Goal: Task Accomplishment & Management: Use online tool/utility

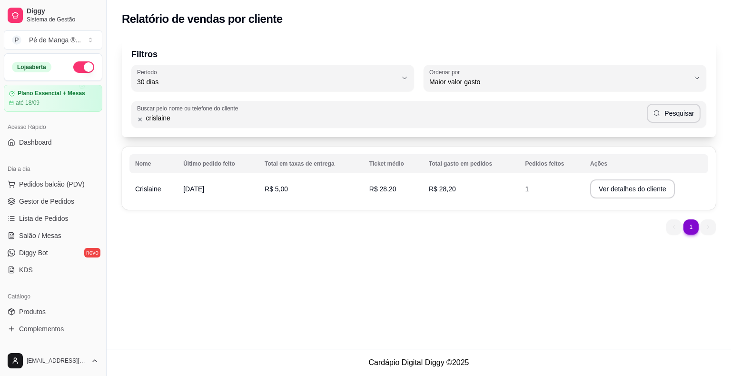
select select "30"
select select "HIGHEST_TOTAL_SPENT_WITH_ORDERS"
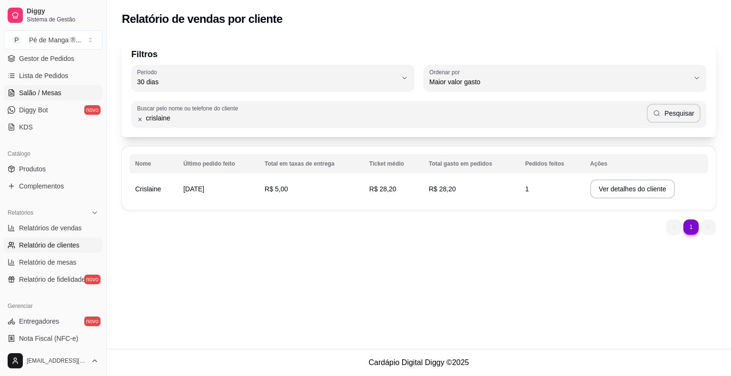
click at [61, 91] on link "Salão / Mesas" at bounding box center [53, 92] width 99 height 15
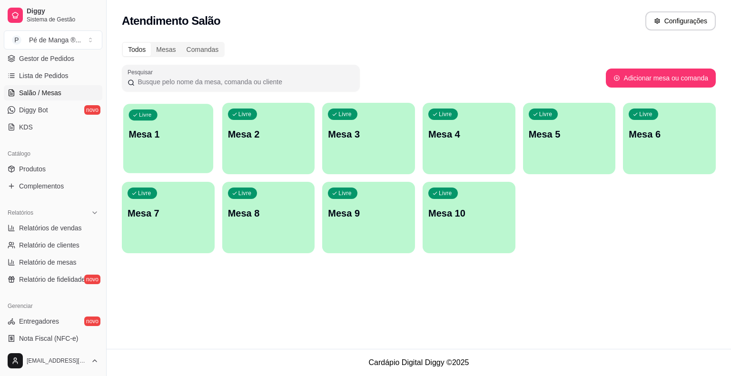
click at [169, 140] on p "Mesa 1" at bounding box center [168, 134] width 79 height 13
click at [169, 142] on body "Diggy Sistema de Gestão P Pé de Manga ® ... Loja aberta Plano Essencial + Mesas…" at bounding box center [365, 188] width 731 height 376
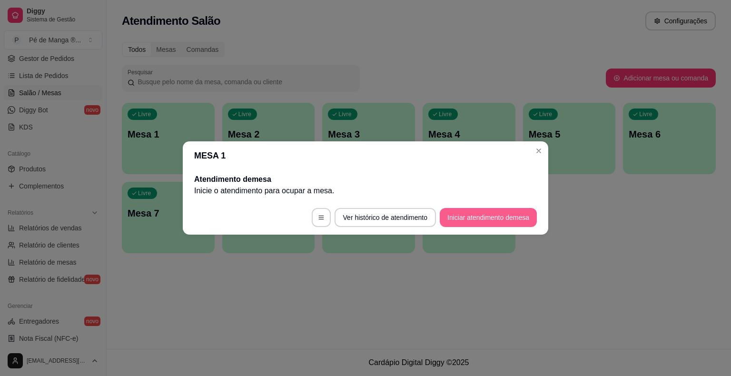
click at [502, 213] on button "Iniciar atendimento de mesa" at bounding box center [488, 217] width 97 height 19
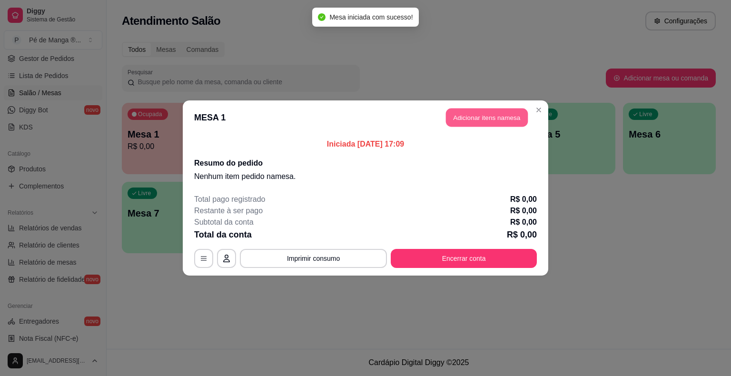
click at [480, 116] on button "Adicionar itens na mesa" at bounding box center [487, 118] width 82 height 19
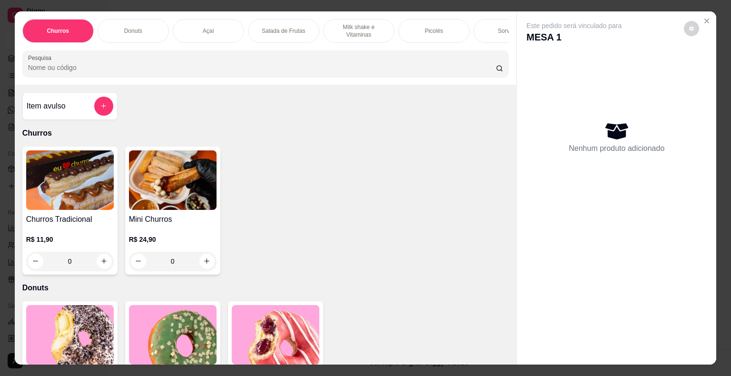
click at [487, 35] on div "Sorvetes" at bounding box center [509, 31] width 71 height 24
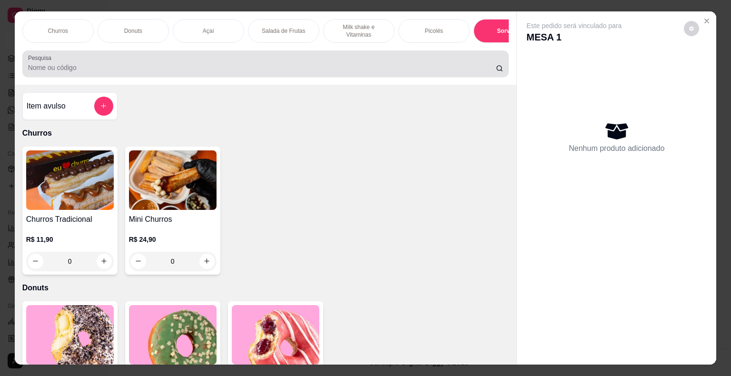
scroll to position [23, 0]
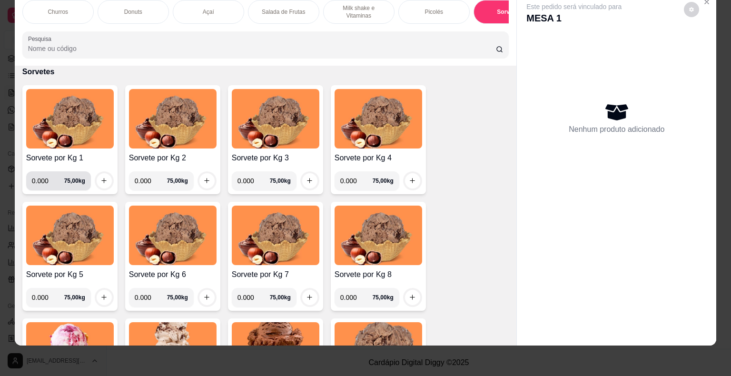
click at [46, 180] on input "0.000" at bounding box center [48, 180] width 32 height 19
type input "0.102"
click at [102, 180] on icon "increase-product-quantity" at bounding box center [103, 180] width 7 height 7
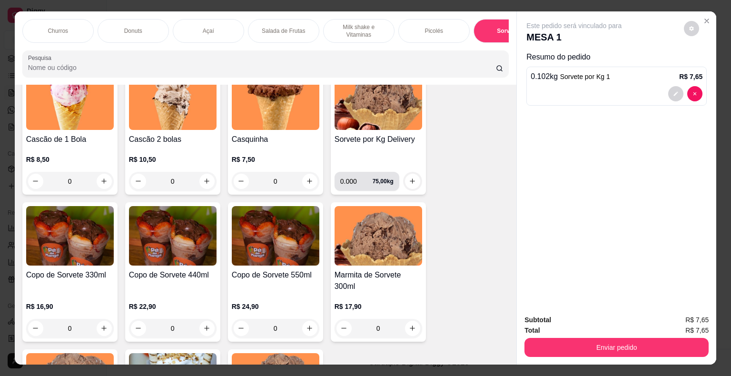
scroll to position [1539, 0]
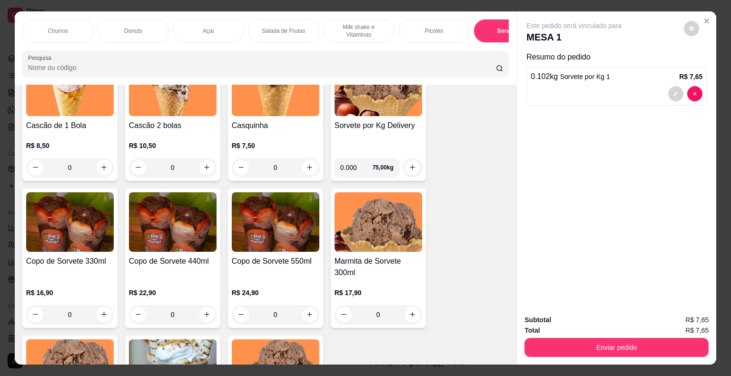
click at [106, 172] on div "0" at bounding box center [70, 167] width 88 height 19
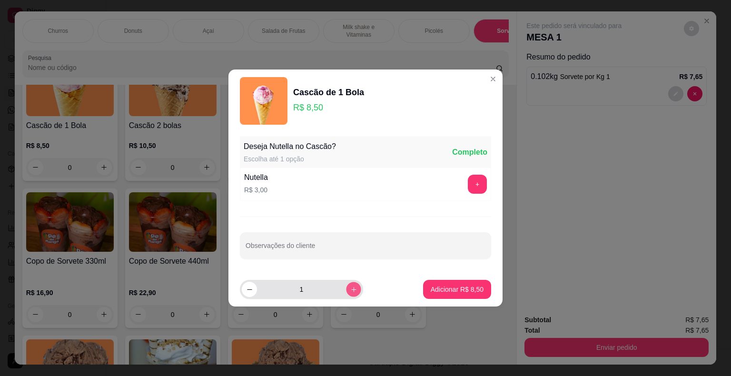
click at [350, 291] on icon "increase-product-quantity" at bounding box center [353, 289] width 7 height 7
type input "3"
click at [457, 290] on p "Adicionar R$ 25,50" at bounding box center [455, 289] width 55 height 9
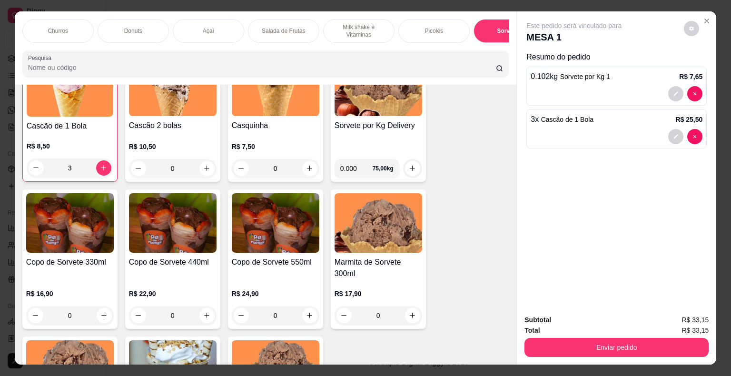
scroll to position [1539, 0]
type input "0"
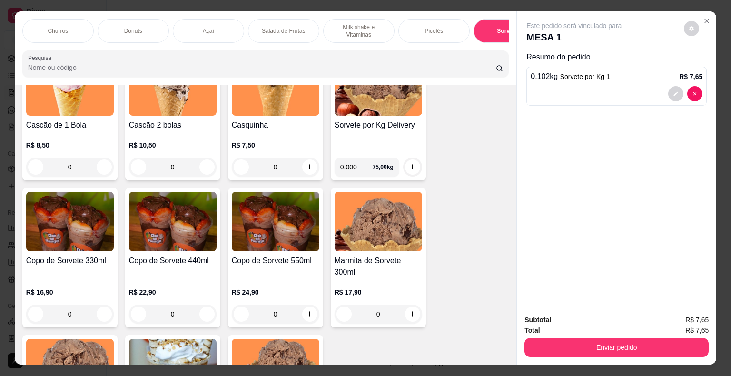
scroll to position [1539, 0]
click at [99, 168] on div "0" at bounding box center [70, 167] width 88 height 19
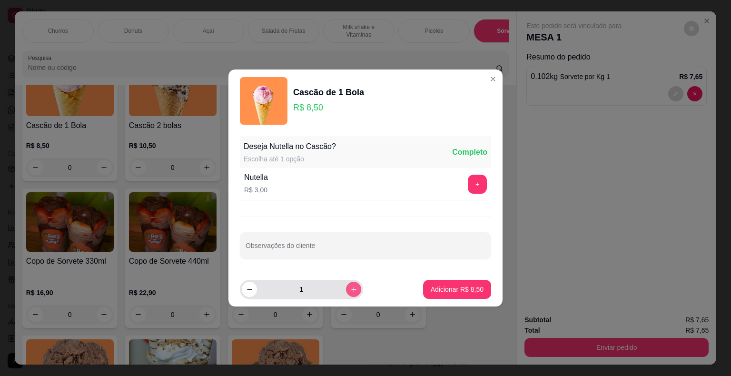
click at [353, 288] on button "increase-product-quantity" at bounding box center [353, 289] width 15 height 15
type input "2"
click at [456, 288] on p "Adicionar R$ 17,00" at bounding box center [455, 289] width 55 height 9
type input "2"
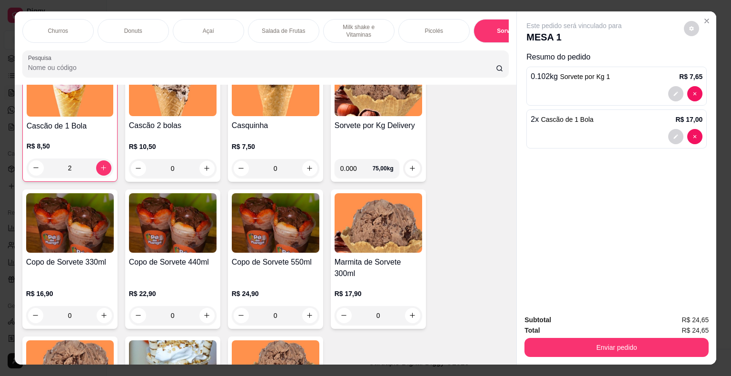
scroll to position [1539, 0]
click at [204, 166] on div "0" at bounding box center [173, 167] width 88 height 19
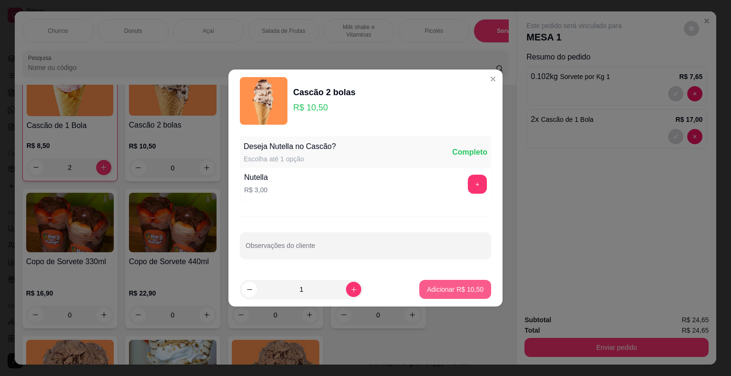
click at [437, 283] on button "Adicionar R$ 10,50" at bounding box center [455, 289] width 72 height 19
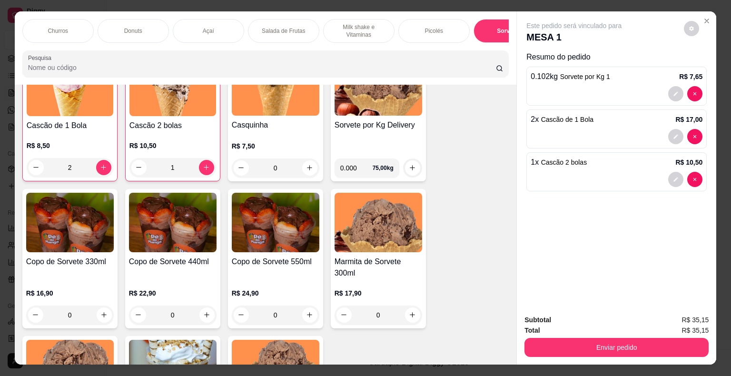
type input "1"
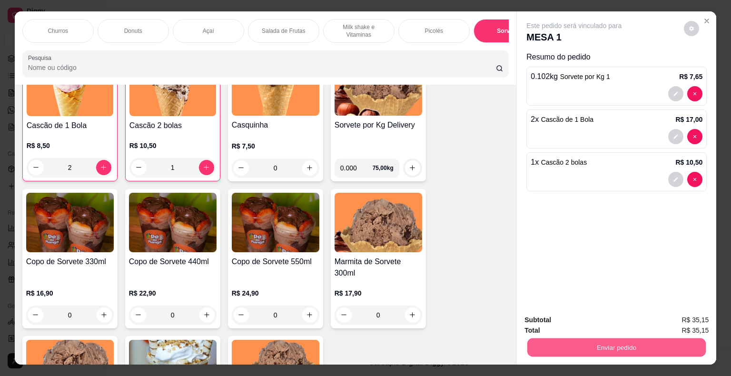
click at [683, 344] on button "Enviar pedido" at bounding box center [616, 347] width 178 height 19
click at [566, 319] on button "Não registrar e enviar pedido" at bounding box center [584, 321] width 99 height 18
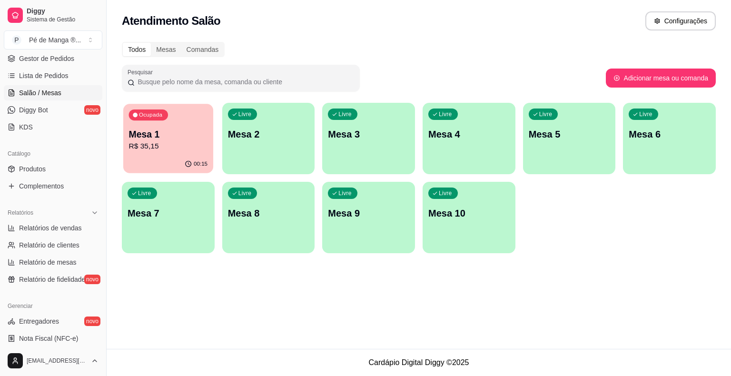
click at [183, 149] on p "R$ 35,15" at bounding box center [168, 146] width 79 height 11
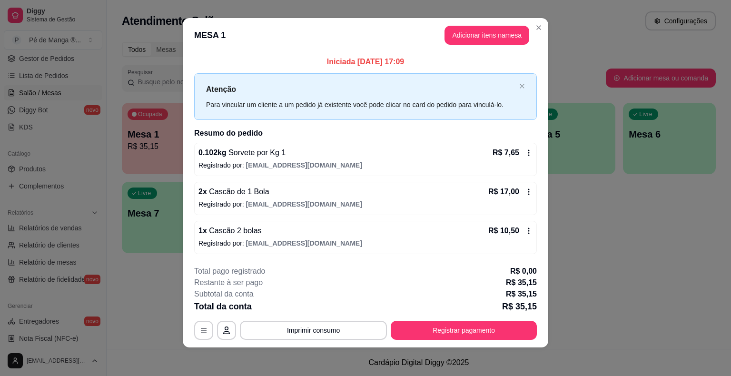
scroll to position [6, 0]
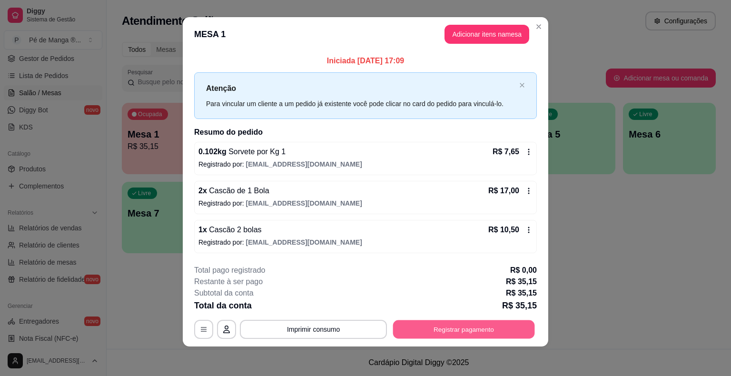
click at [458, 334] on button "Registrar pagamento" at bounding box center [464, 329] width 142 height 19
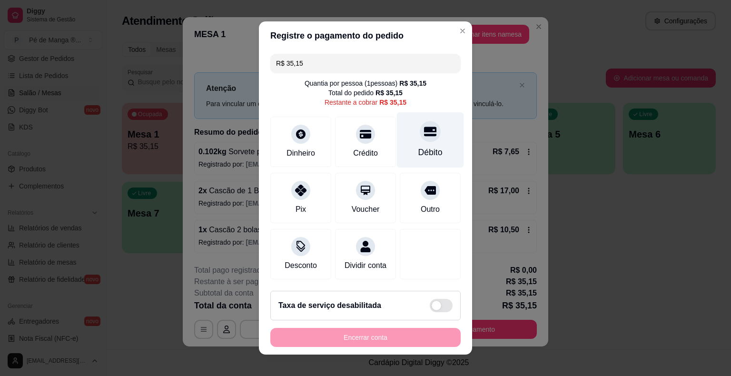
click at [420, 153] on div "Débito" at bounding box center [430, 152] width 24 height 12
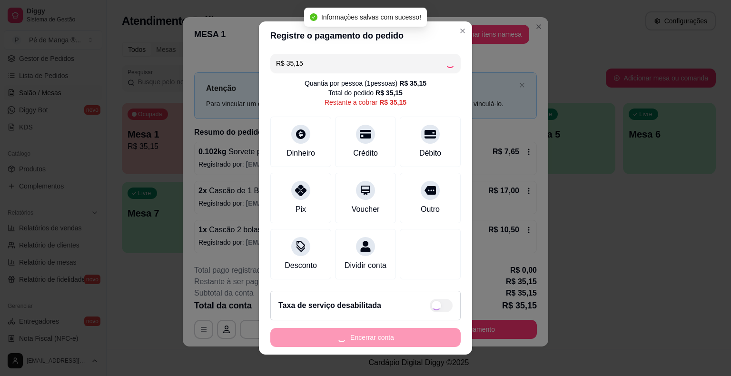
type input "R$ 0,00"
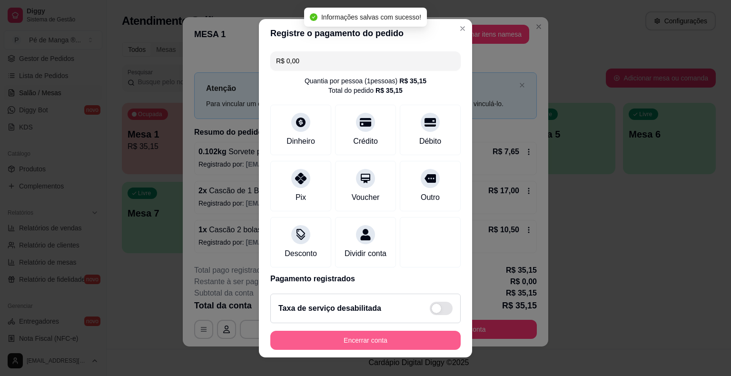
click at [362, 338] on button "Encerrar conta" at bounding box center [365, 340] width 190 height 19
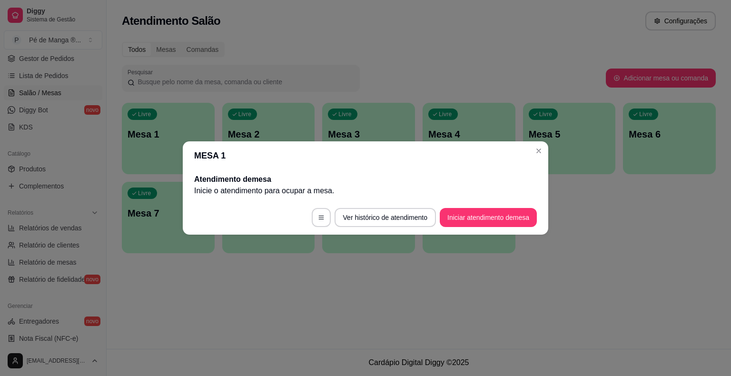
scroll to position [0, 0]
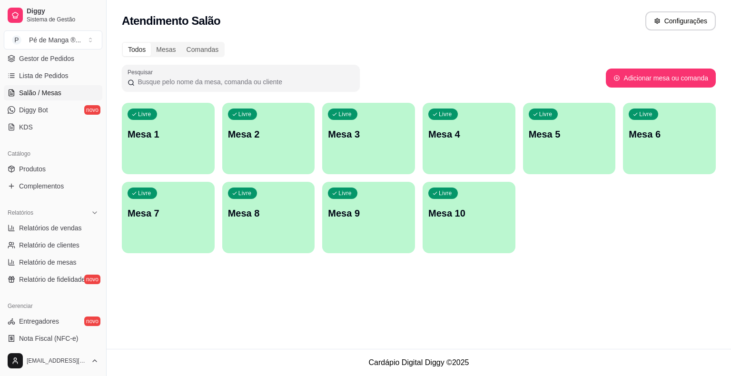
click at [187, 160] on div "Livre Mesa 1" at bounding box center [168, 133] width 93 height 60
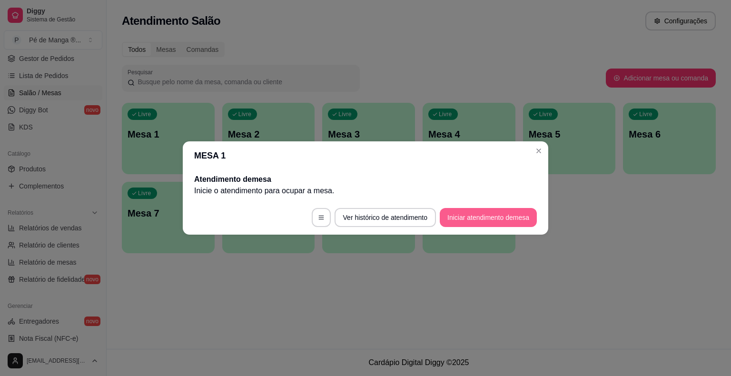
click at [508, 214] on button "Iniciar atendimento de mesa" at bounding box center [488, 217] width 97 height 19
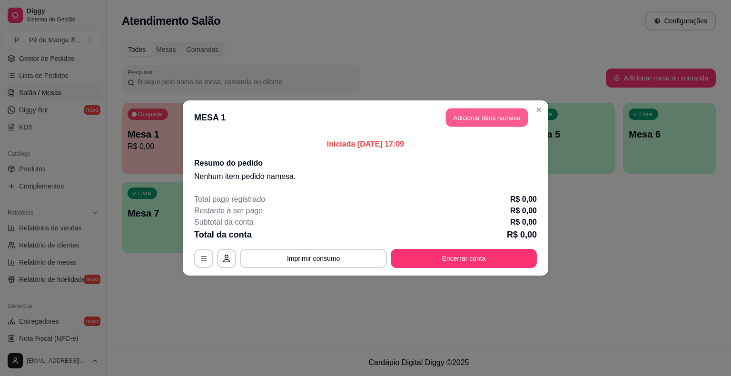
click at [510, 124] on button "Adicionar itens na mesa" at bounding box center [487, 118] width 82 height 19
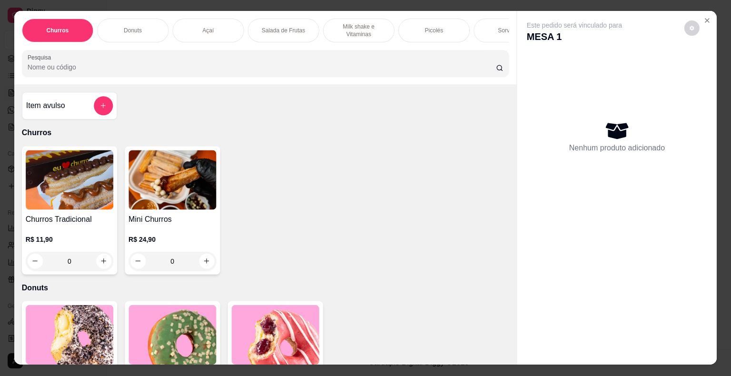
click at [517, 113] on div "Este pedido será vinculado para MESA 1 Nenhum produto adicionado" at bounding box center [617, 180] width 200 height 338
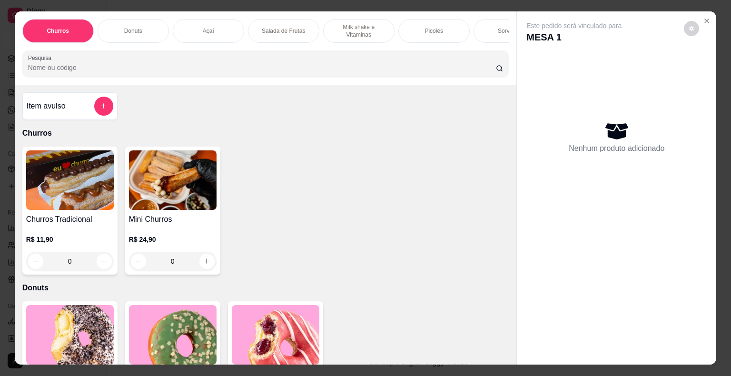
click at [208, 31] on div "Açaí" at bounding box center [208, 31] width 71 height 24
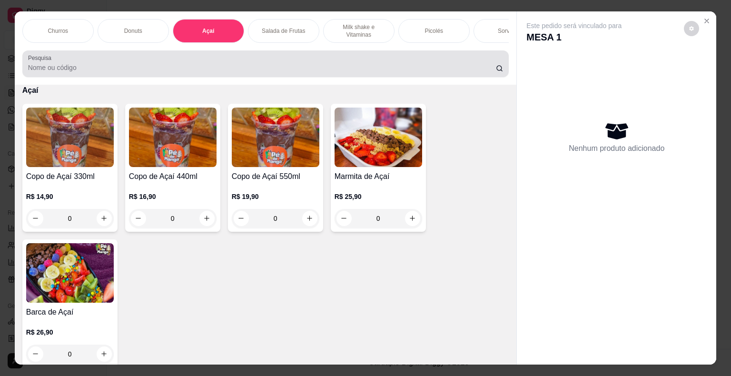
scroll to position [23, 0]
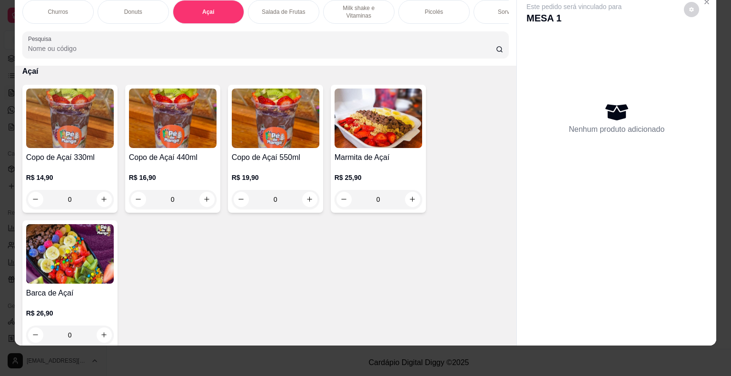
click at [53, 197] on div "0" at bounding box center [70, 199] width 88 height 19
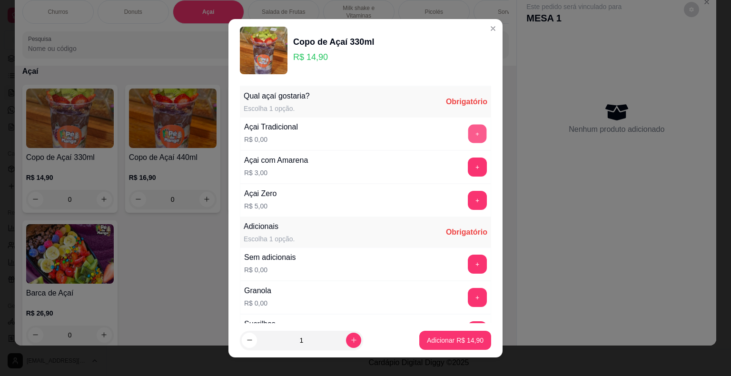
click at [468, 129] on button "+" at bounding box center [477, 133] width 19 height 19
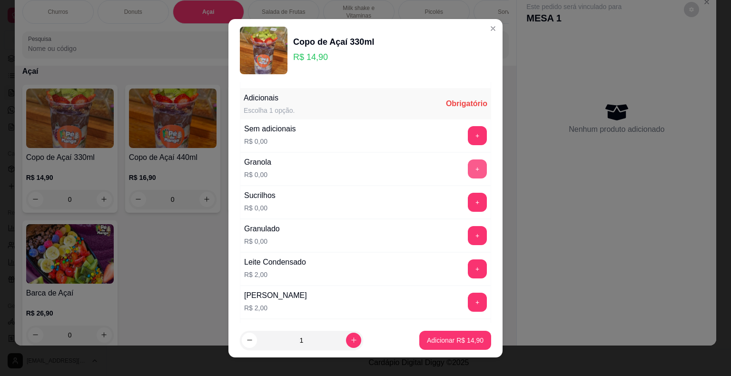
scroll to position [143, 0]
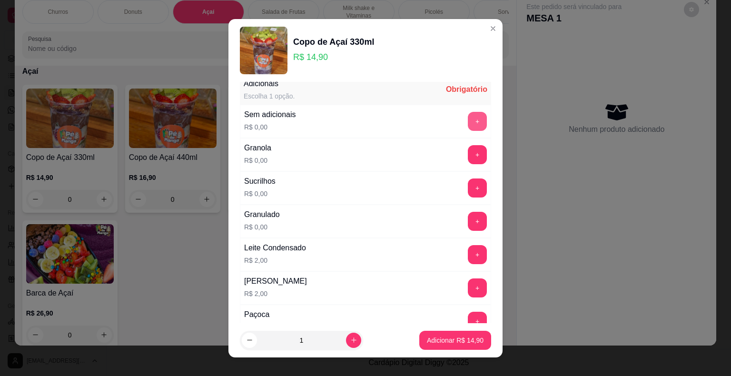
click at [468, 124] on button "+" at bounding box center [477, 121] width 19 height 19
click at [424, 131] on div "Sem adicionais R$ 0,00 - 1 +" at bounding box center [365, 121] width 251 height 33
click at [426, 120] on button "-" at bounding box center [435, 121] width 19 height 19
click at [468, 218] on button "+" at bounding box center [477, 221] width 19 height 19
click at [464, 256] on div "+" at bounding box center [477, 254] width 27 height 19
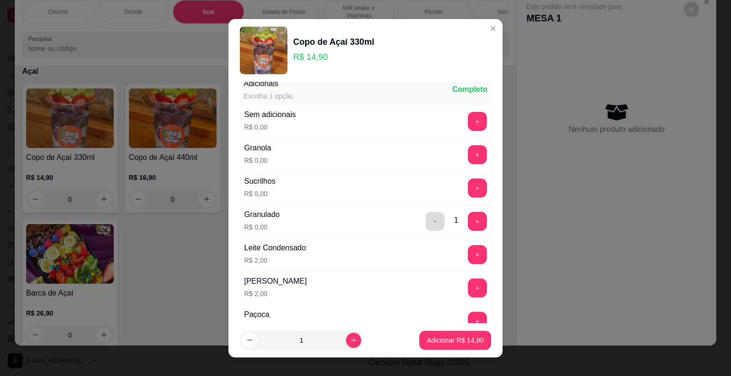
click at [426, 218] on button "-" at bounding box center [435, 221] width 19 height 19
click at [468, 247] on button "+" at bounding box center [477, 254] width 19 height 19
click at [468, 153] on button "+" at bounding box center [477, 154] width 19 height 19
click at [447, 336] on p "Adicionar R$ 16,90" at bounding box center [455, 340] width 55 height 9
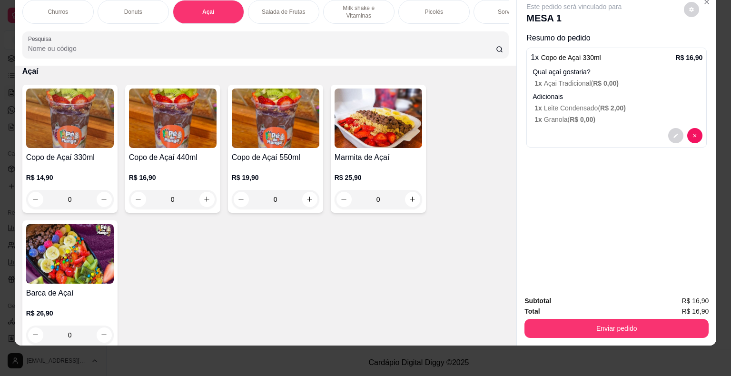
click at [491, 1] on div "Sorvetes" at bounding box center [509, 12] width 71 height 24
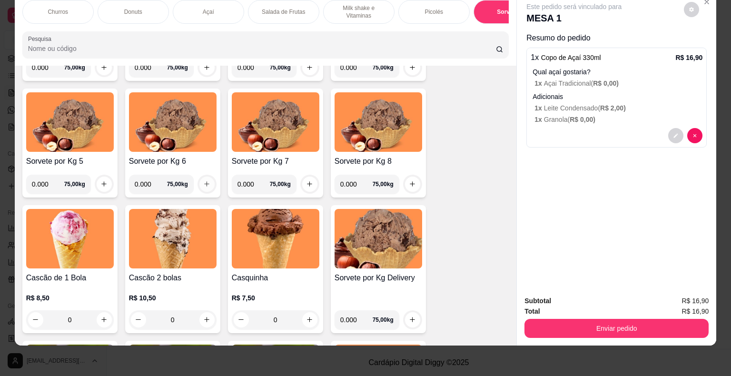
scroll to position [1396, 0]
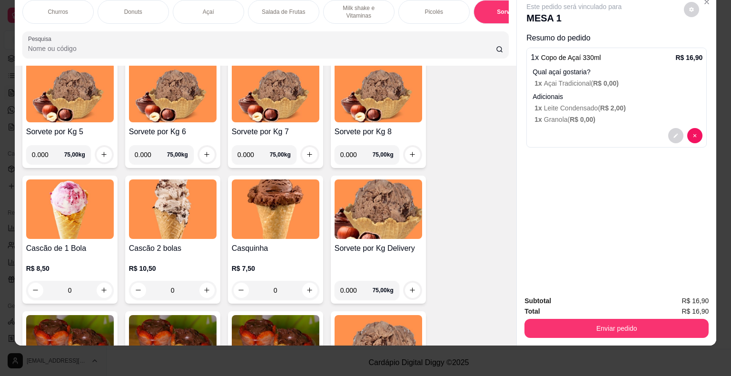
click at [281, 241] on div "Casquinha R$ 7,50 0" at bounding box center [275, 240] width 95 height 128
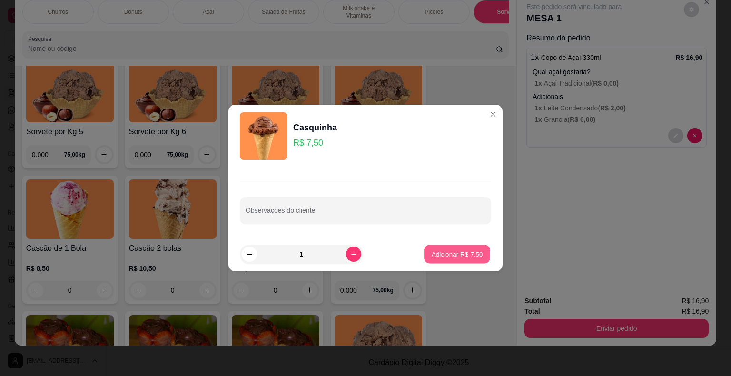
click at [441, 250] on p "Adicionar R$ 7,50" at bounding box center [456, 253] width 51 height 9
type input "1"
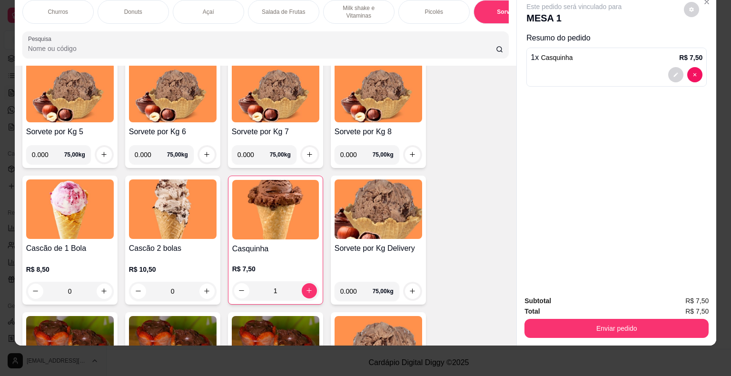
click at [221, 8] on div "Açaí" at bounding box center [208, 12] width 71 height 24
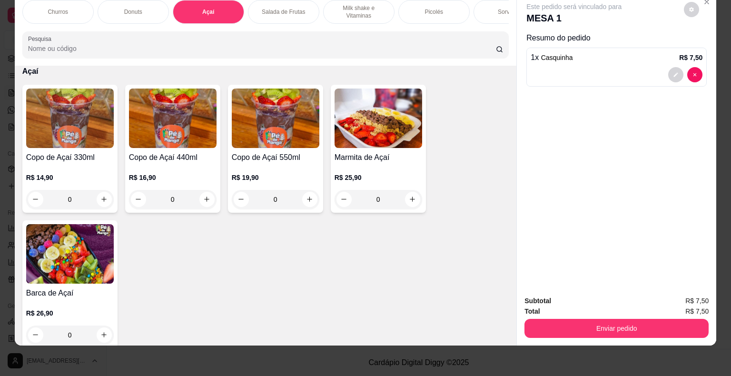
click at [160, 163] on div "R$ 16,90 0" at bounding box center [173, 186] width 88 height 46
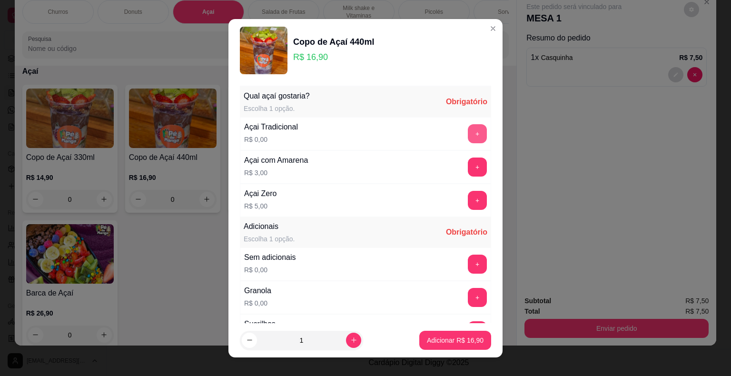
click at [468, 132] on button "+" at bounding box center [477, 133] width 19 height 19
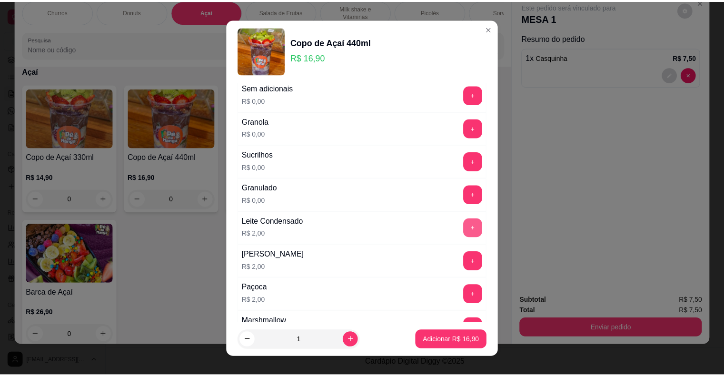
scroll to position [190, 0]
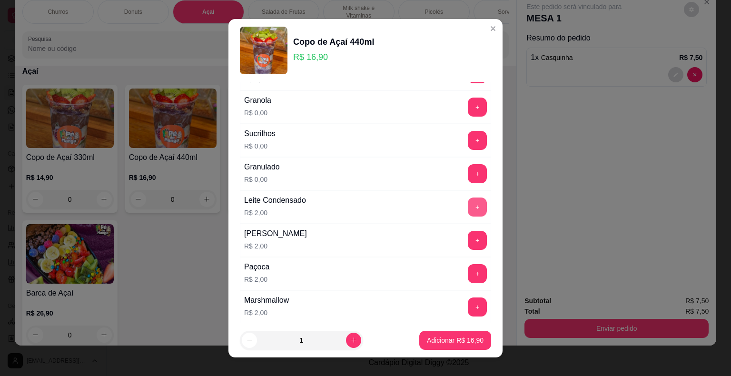
click at [468, 203] on button "+" at bounding box center [477, 207] width 19 height 19
click at [468, 113] on button "+" at bounding box center [477, 107] width 19 height 19
click at [461, 336] on p "Adicionar R$ 18,90" at bounding box center [455, 340] width 55 height 9
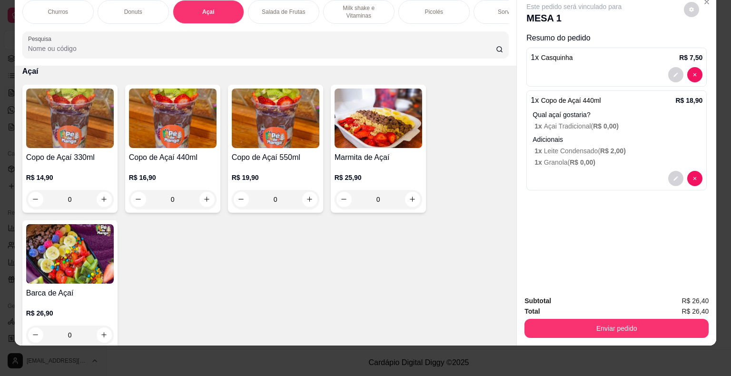
click at [634, 334] on div "Subtotal R$ 26,40 Total R$ 26,40 Enviar pedido" at bounding box center [616, 317] width 199 height 58
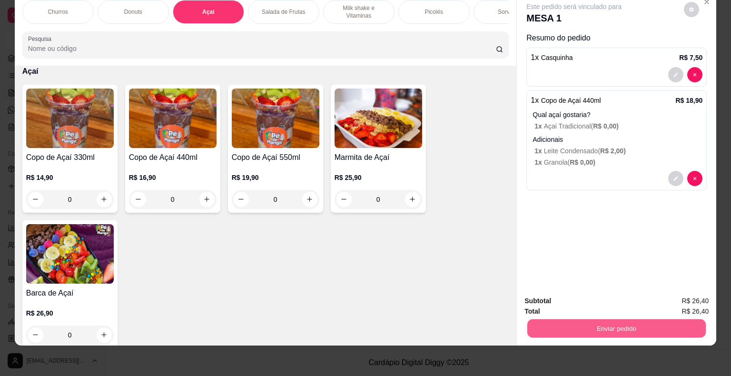
click at [630, 325] on button "Enviar pedido" at bounding box center [616, 328] width 178 height 19
click at [593, 294] on button "Não registrar e enviar pedido" at bounding box center [585, 298] width 96 height 18
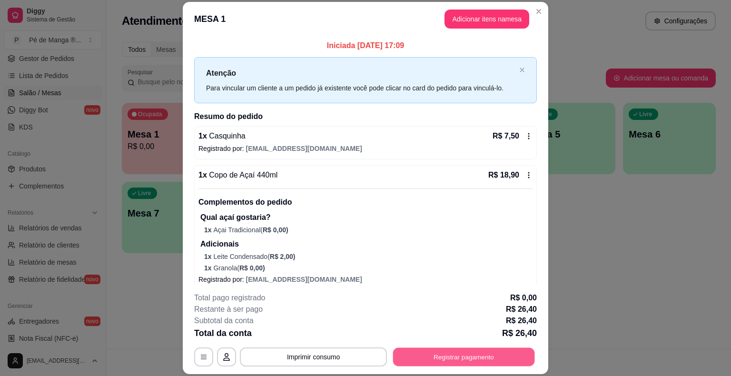
click at [458, 360] on button "Registrar pagamento" at bounding box center [464, 357] width 142 height 19
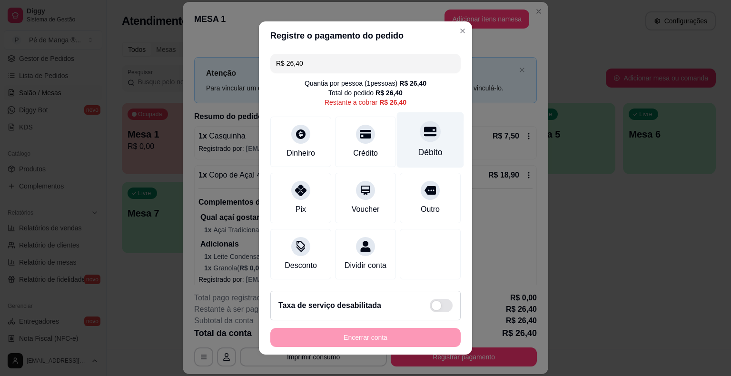
click at [427, 139] on div at bounding box center [430, 131] width 21 height 21
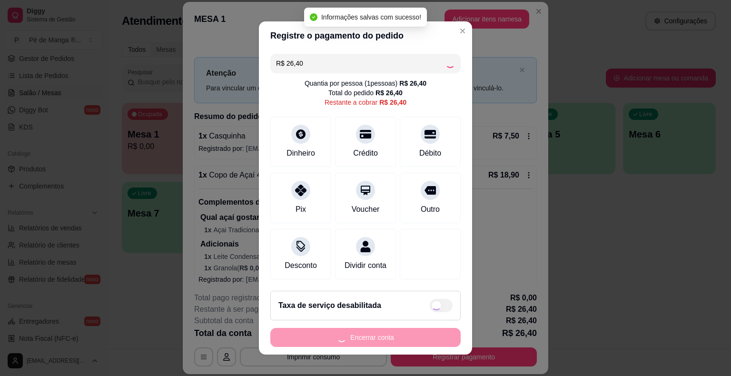
type input "R$ 0,00"
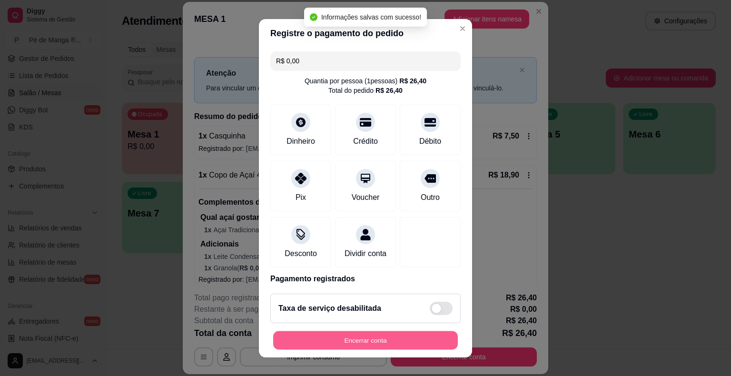
click at [379, 344] on button "Encerrar conta" at bounding box center [365, 340] width 185 height 19
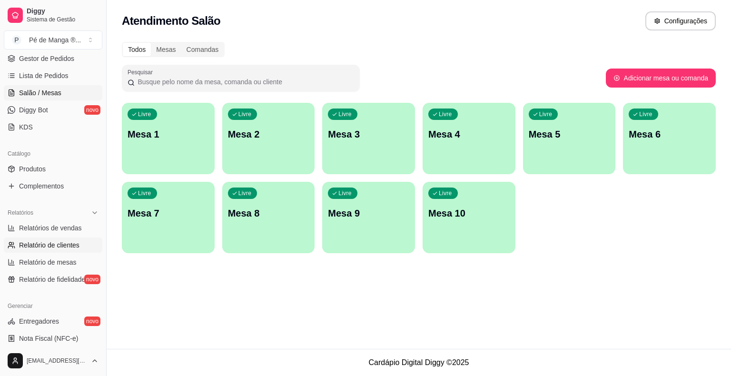
click at [40, 244] on span "Relatório de clientes" at bounding box center [49, 245] width 60 height 10
select select "30"
select select "HIGHEST_TOTAL_SPENT_WITH_ORDERS"
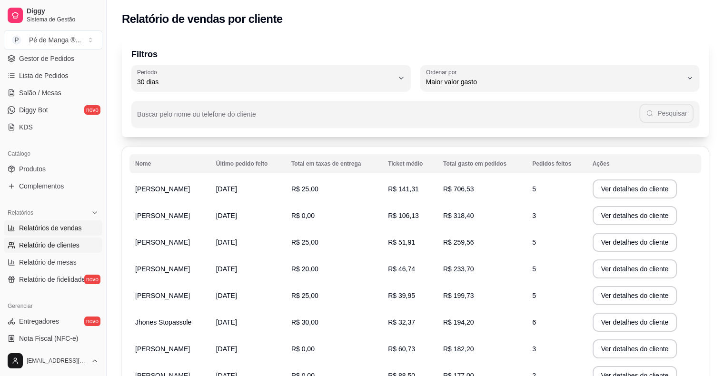
click at [74, 223] on span "Relatórios de vendas" at bounding box center [50, 228] width 63 height 10
select select "ALL"
select select "0"
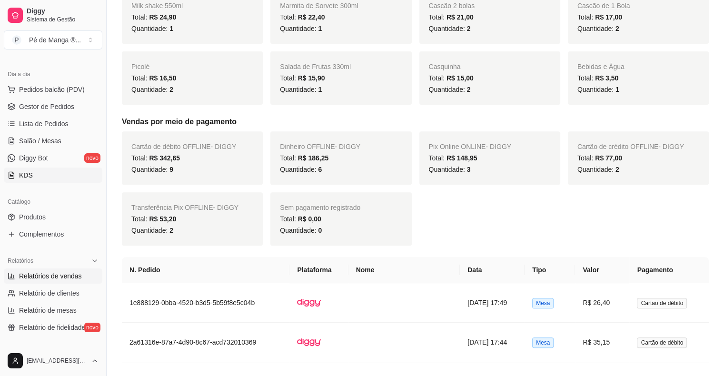
scroll to position [48, 0]
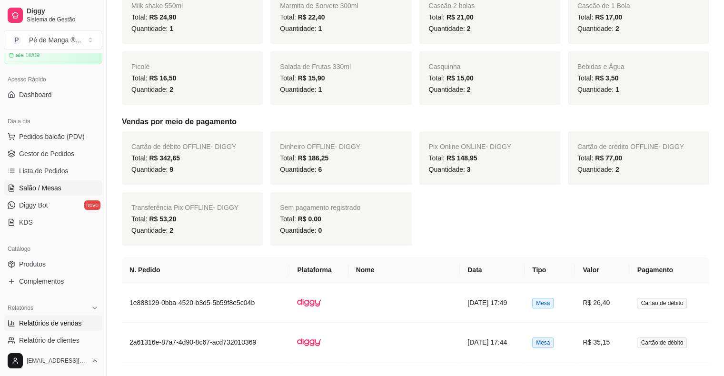
click at [44, 186] on span "Salão / Mesas" at bounding box center [40, 188] width 42 height 10
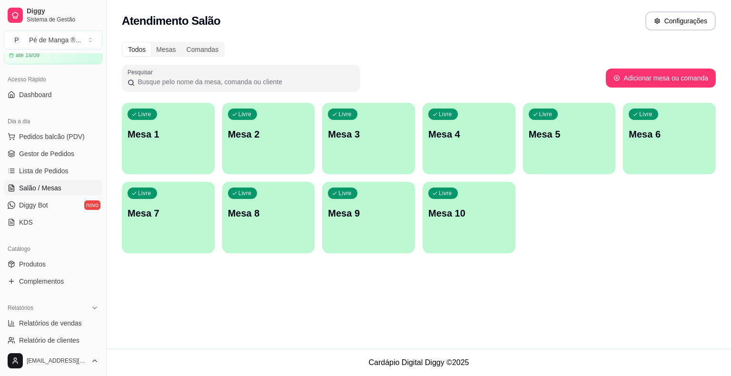
click at [197, 118] on div "Livre Mesa 1" at bounding box center [168, 133] width 93 height 60
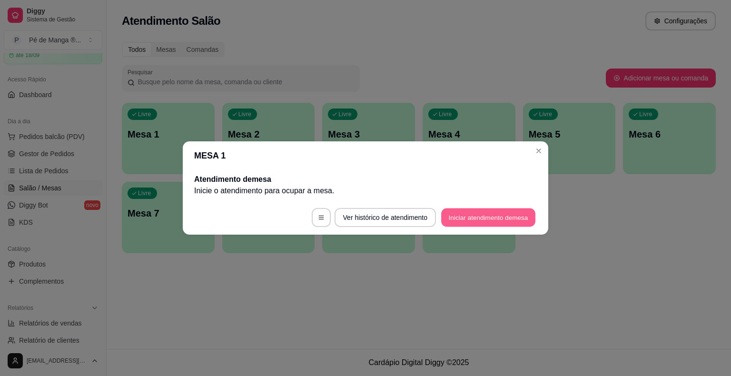
click at [470, 216] on button "Iniciar atendimento de mesa" at bounding box center [488, 217] width 94 height 19
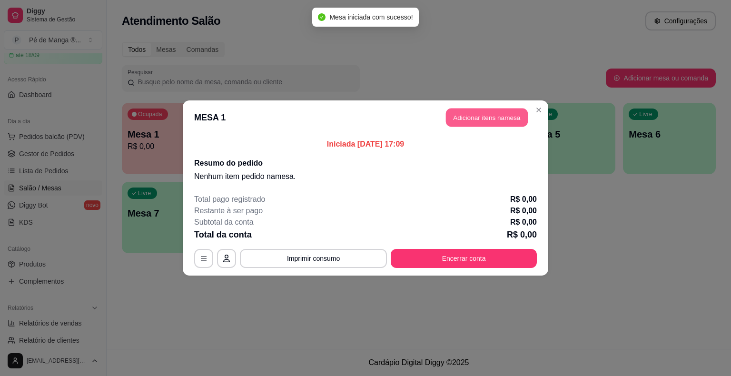
click at [475, 121] on button "Adicionar itens na mesa" at bounding box center [487, 118] width 82 height 19
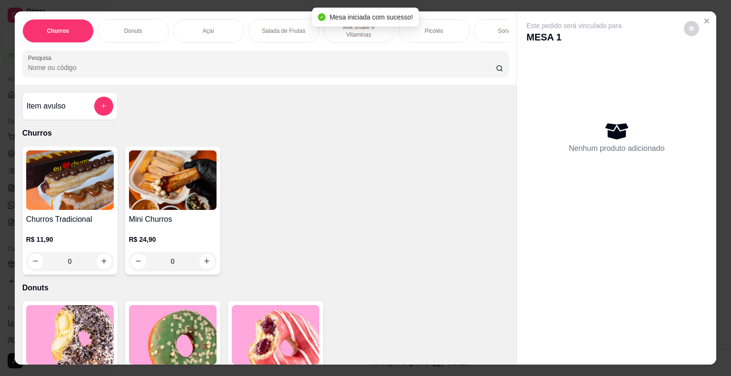
click at [493, 30] on div "Sorvetes" at bounding box center [509, 31] width 71 height 24
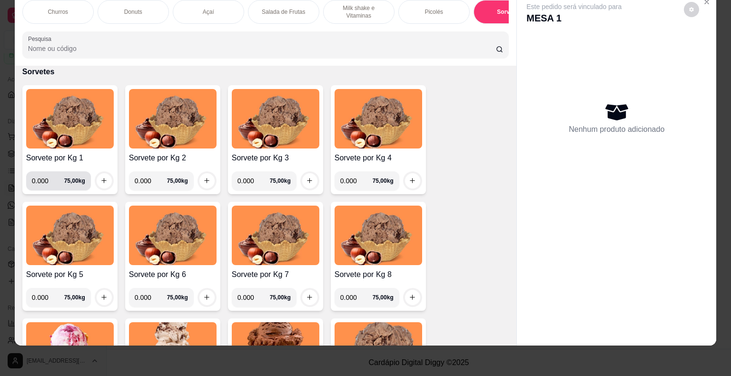
click at [44, 181] on input "0.000" at bounding box center [48, 180] width 32 height 19
type input "0.100"
click at [103, 182] on button "increase-product-quantity" at bounding box center [104, 180] width 15 height 15
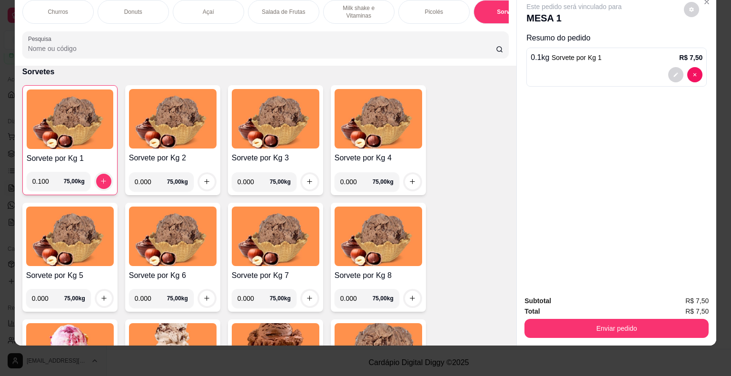
drag, startPoint x: 48, startPoint y: 180, endPoint x: 20, endPoint y: 186, distance: 28.2
click at [22, 186] on div "Sorvete por Kg 1 0.100 75,00 kg" at bounding box center [69, 140] width 95 height 110
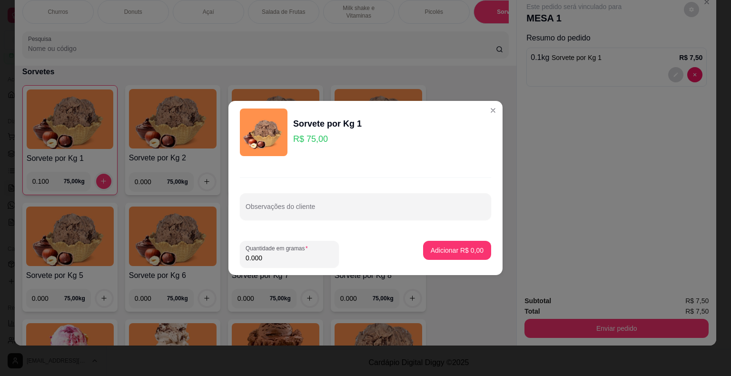
click at [267, 255] on input "0.000" at bounding box center [290, 258] width 88 height 10
type input "0.068"
click at [466, 251] on p "Adicionar R$ 5,10" at bounding box center [457, 251] width 53 height 10
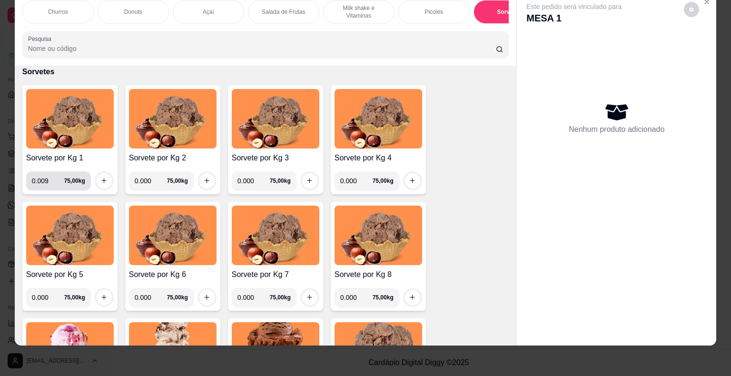
click at [51, 184] on input "0.009" at bounding box center [48, 180] width 32 height 19
type input "0.068"
click at [105, 180] on button "increase-product-quantity" at bounding box center [104, 180] width 15 height 15
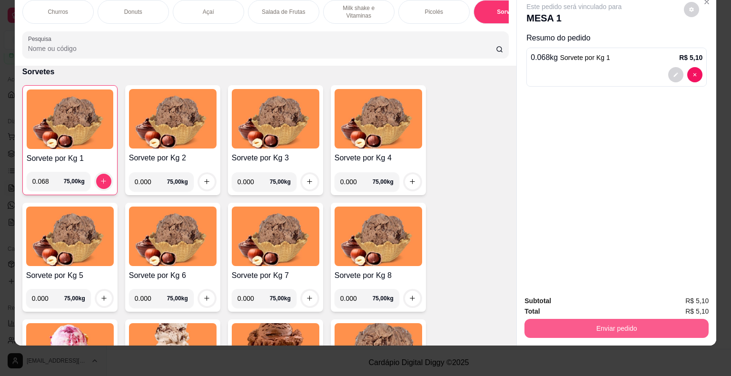
click at [564, 319] on button "Enviar pedido" at bounding box center [616, 328] width 184 height 19
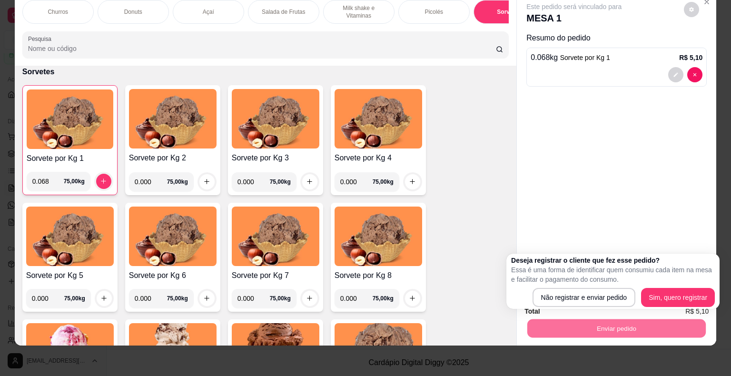
click at [568, 307] on div "Deseja registrar o cliente que fez esse pedido? Essa é uma forma de identificar…" at bounding box center [612, 281] width 213 height 55
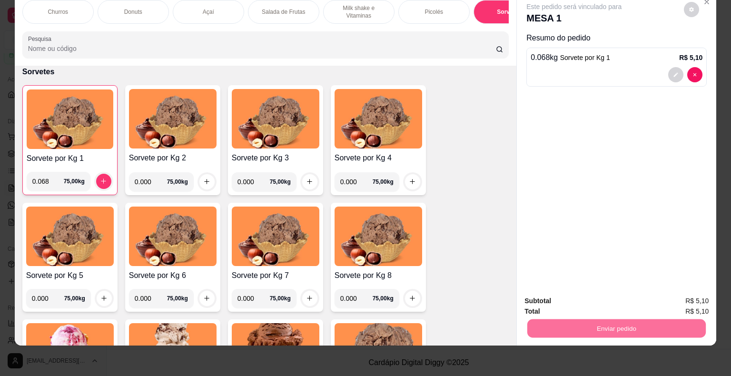
click at [565, 300] on button "Não registrar e enviar pedido" at bounding box center [584, 298] width 99 height 18
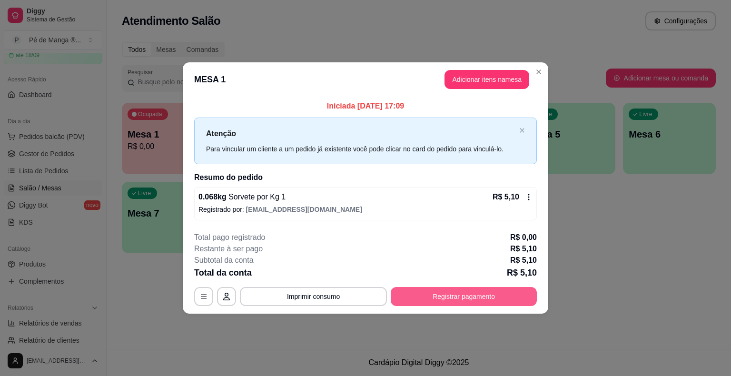
click at [433, 294] on button "Registrar pagamento" at bounding box center [464, 296] width 146 height 19
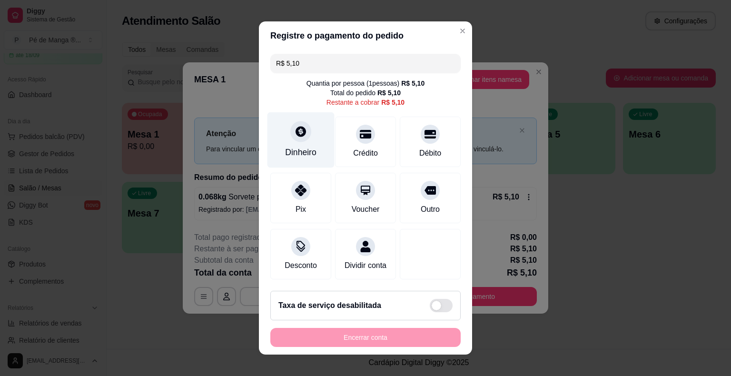
click at [303, 154] on div "Dinheiro" at bounding box center [300, 152] width 31 height 12
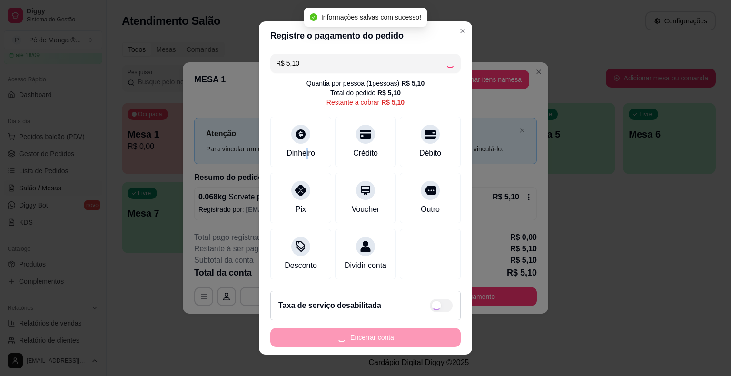
type input "R$ 0,00"
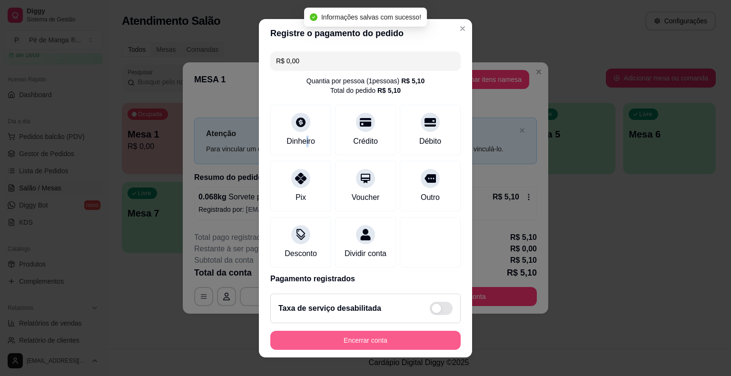
click at [401, 342] on button "Encerrar conta" at bounding box center [365, 340] width 190 height 19
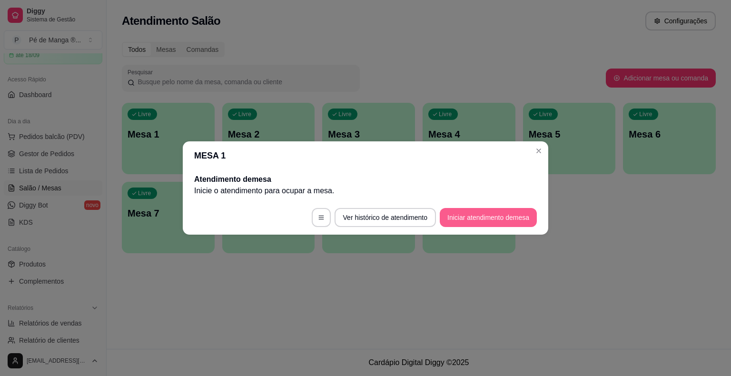
click at [485, 212] on button "Iniciar atendimento de mesa" at bounding box center [488, 217] width 97 height 19
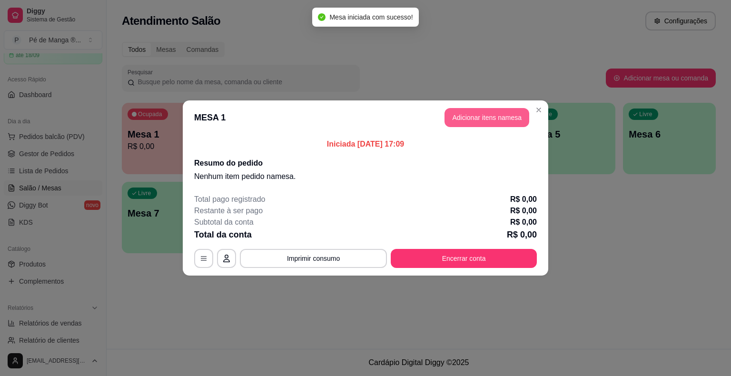
click at [476, 123] on button "Adicionar itens na mesa" at bounding box center [487, 117] width 85 height 19
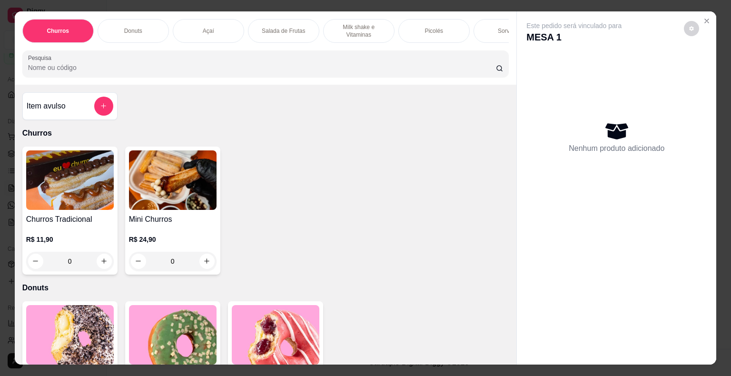
click at [444, 29] on div "Picolés" at bounding box center [433, 31] width 71 height 24
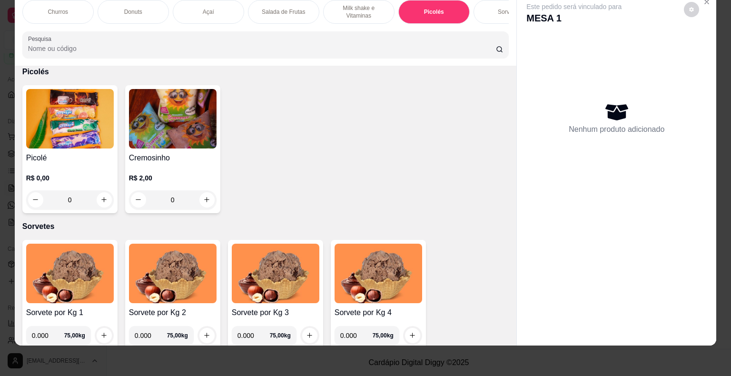
click at [85, 167] on div "R$ 0,00 0" at bounding box center [70, 187] width 88 height 46
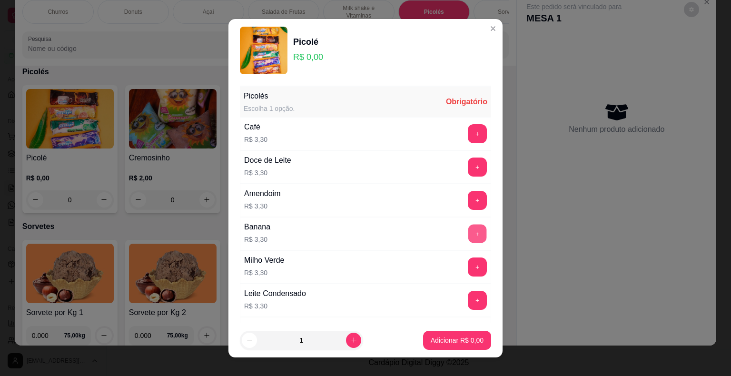
click at [468, 232] on button "+" at bounding box center [477, 233] width 19 height 19
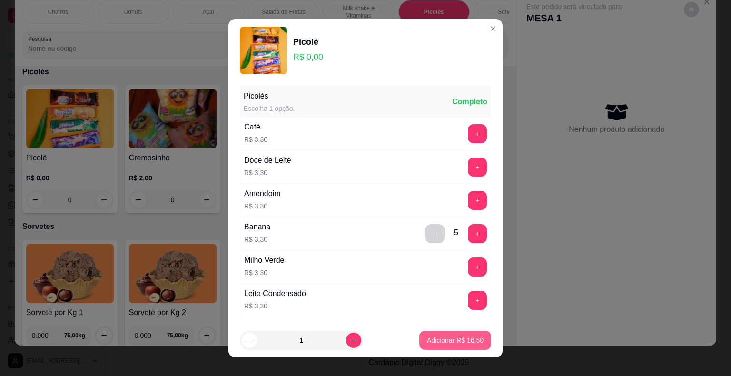
click at [445, 336] on p "Adicionar R$ 16,50" at bounding box center [455, 341] width 57 height 10
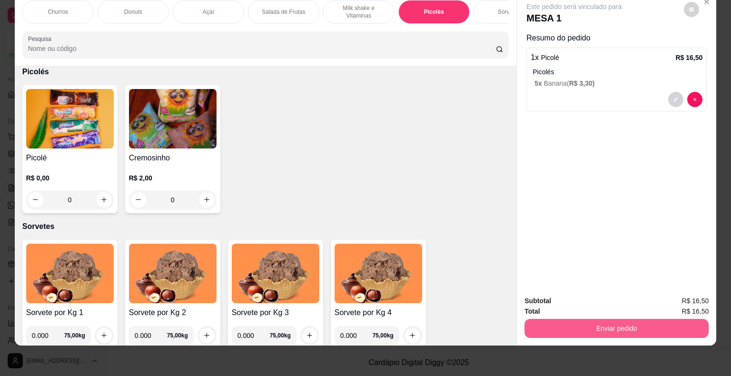
click at [537, 320] on button "Enviar pedido" at bounding box center [616, 328] width 184 height 19
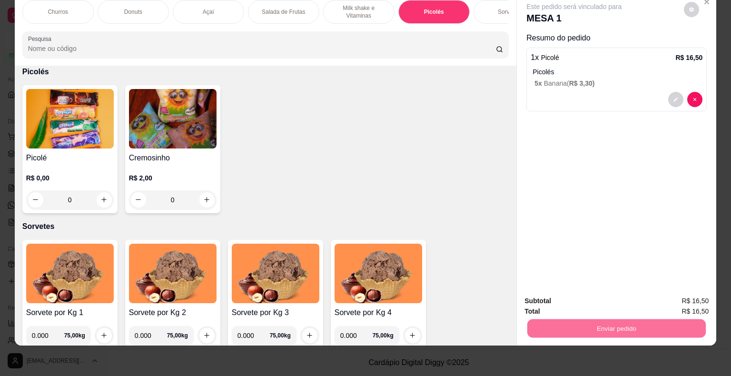
click at [562, 296] on button "Não registrar e enviar pedido" at bounding box center [585, 298] width 96 height 18
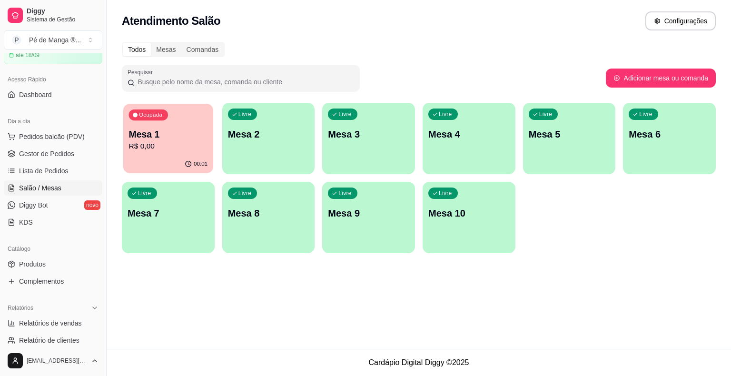
click at [155, 144] on p "R$ 0,00" at bounding box center [168, 146] width 79 height 11
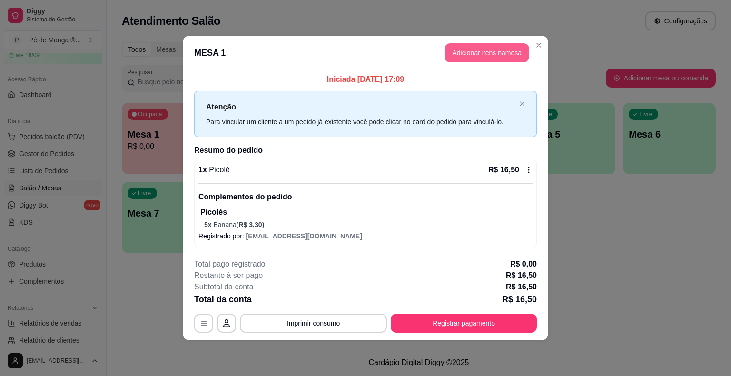
click at [500, 59] on button "Adicionar itens na mesa" at bounding box center [487, 52] width 85 height 19
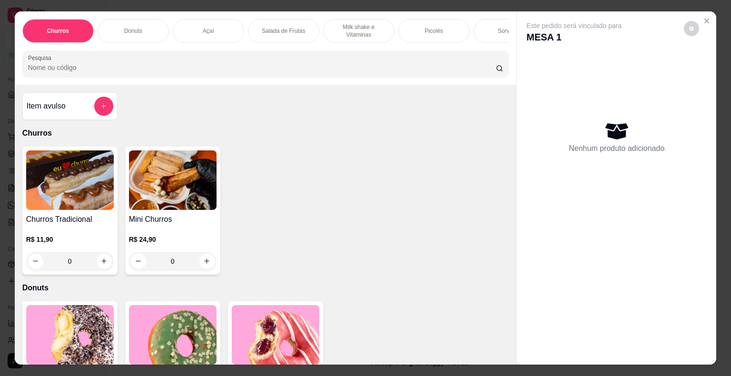
click at [450, 27] on div "Picolés" at bounding box center [433, 31] width 71 height 24
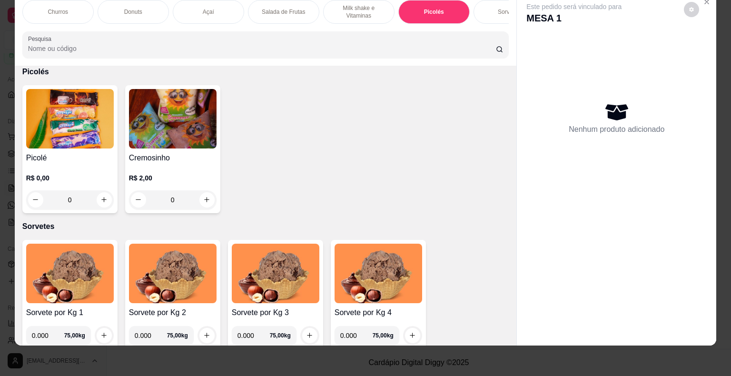
click at [103, 190] on div "0" at bounding box center [70, 199] width 88 height 19
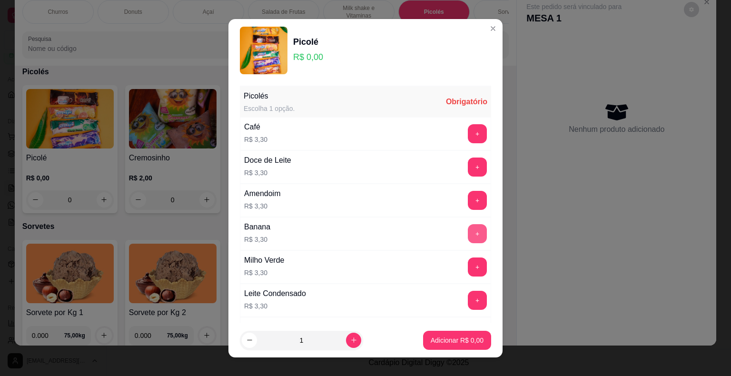
click at [468, 235] on button "+" at bounding box center [477, 233] width 19 height 19
click at [445, 347] on button "Adicionar R$ 3,30" at bounding box center [457, 340] width 68 height 19
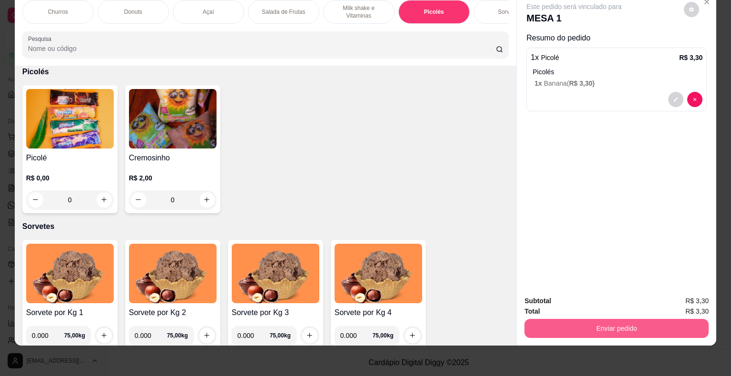
click at [565, 323] on button "Enviar pedido" at bounding box center [616, 328] width 184 height 19
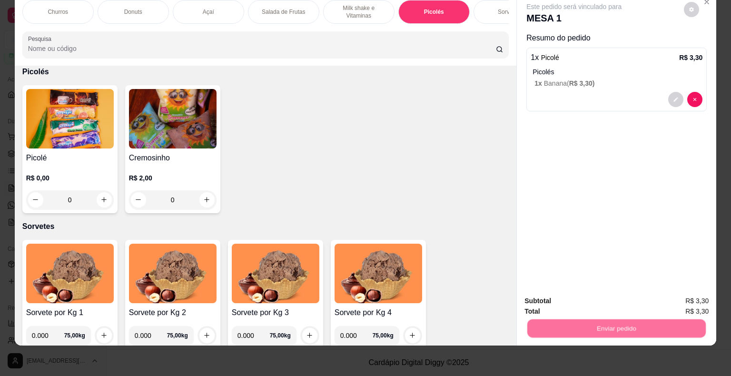
click at [574, 294] on button "Não registrar e enviar pedido" at bounding box center [585, 298] width 96 height 18
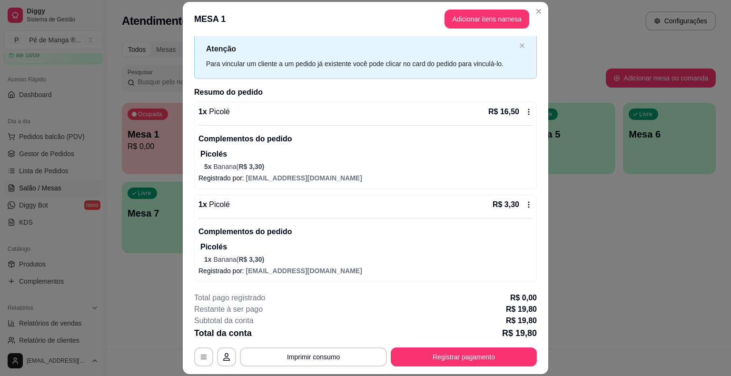
scroll to position [29, 0]
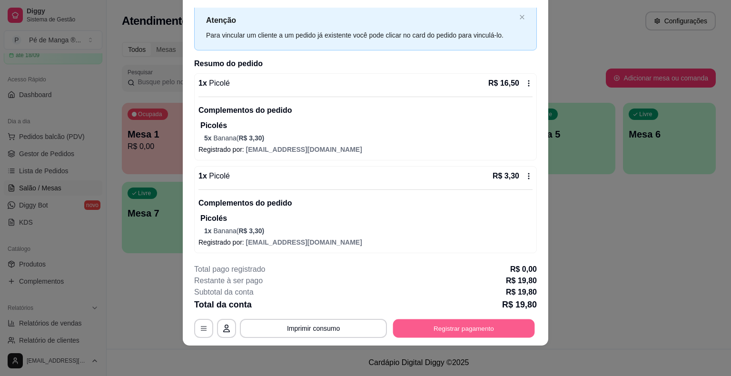
click at [455, 332] on button "Registrar pagamento" at bounding box center [464, 328] width 142 height 19
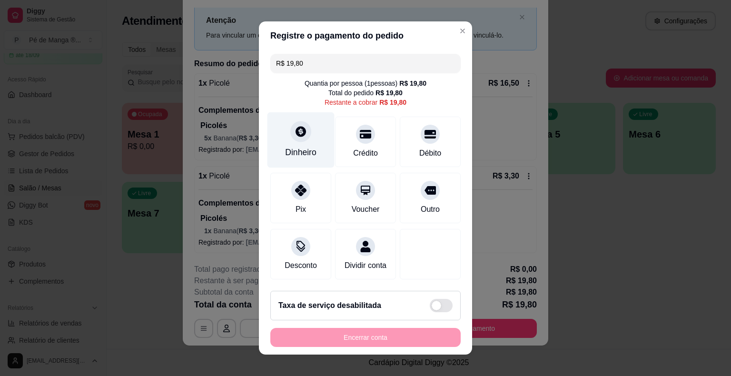
click at [281, 142] on div "Dinheiro" at bounding box center [300, 140] width 67 height 56
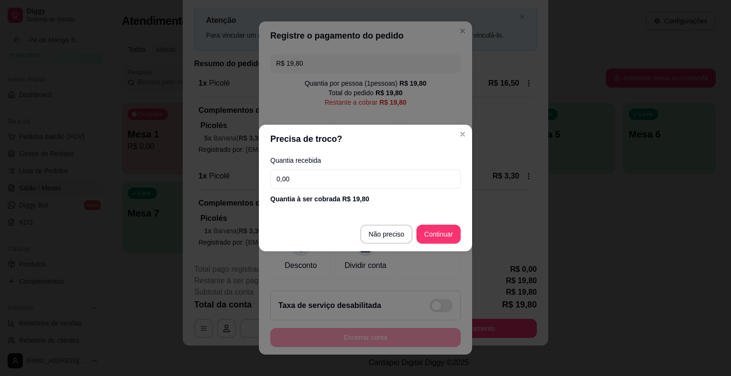
click at [317, 188] on input "0,00" at bounding box center [365, 178] width 190 height 19
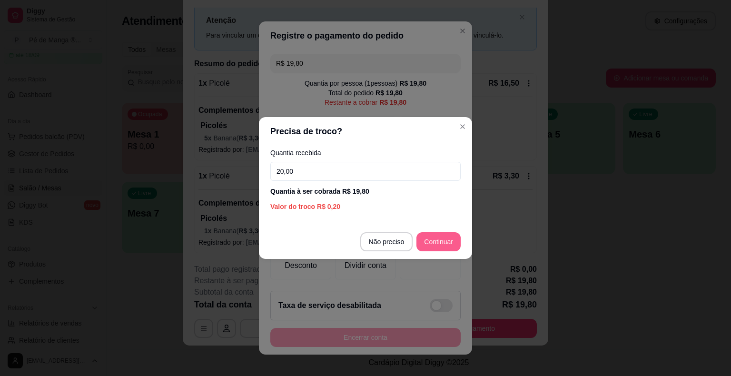
type input "20,00"
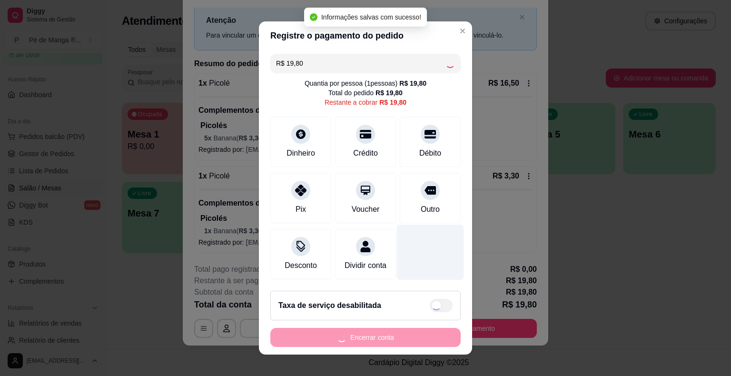
type input "R$ 0,00"
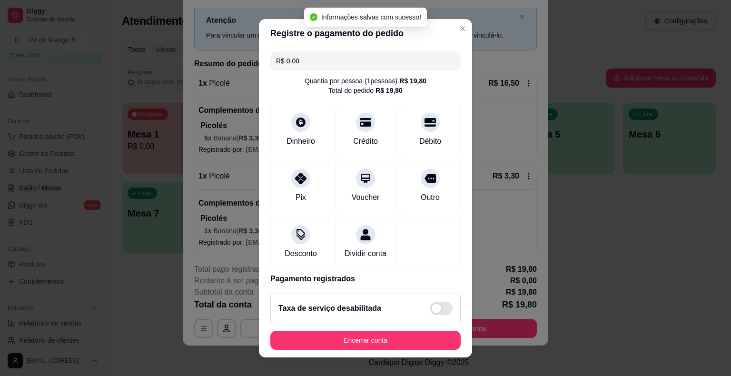
click at [408, 351] on footer "Taxa de serviço desabilitada Encerrar conta" at bounding box center [365, 321] width 213 height 71
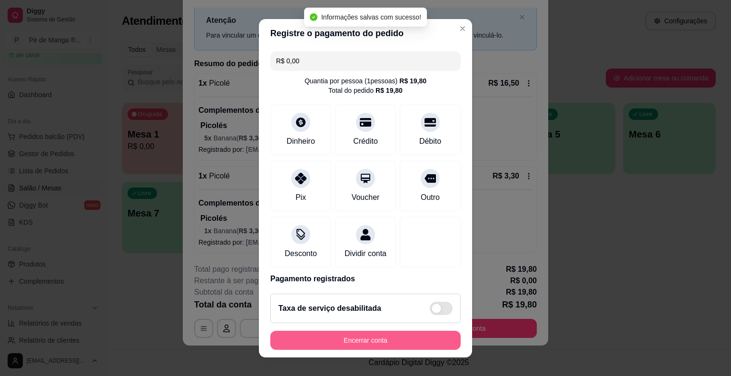
click at [408, 339] on button "Encerrar conta" at bounding box center [365, 340] width 190 height 19
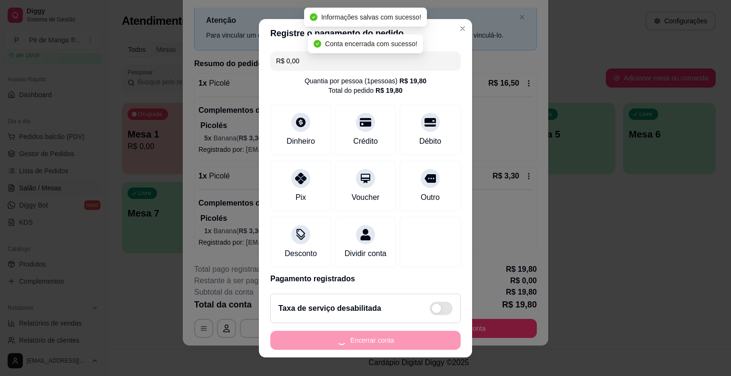
scroll to position [0, 0]
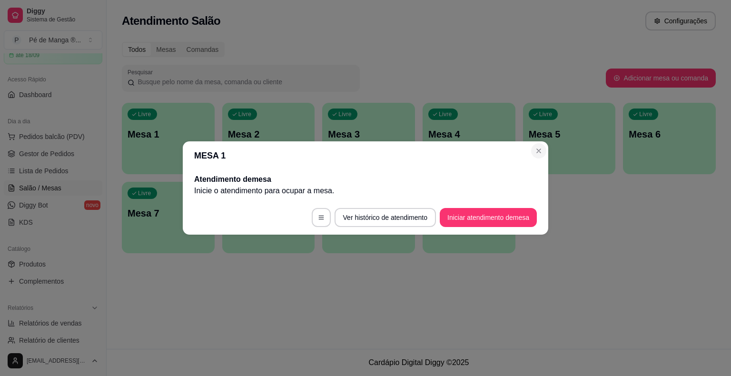
click at [535, 158] on section "MESA 1 Atendimento de mesa Inicie o atendimento para ocupar a mesa . Ver histór…" at bounding box center [366, 187] width 366 height 93
